Goal: Manage account settings

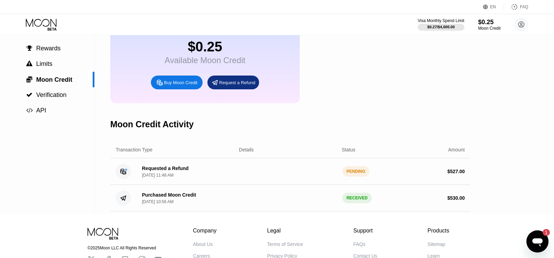
scroll to position [400, 0]
